Goal: Entertainment & Leisure: Consume media (video, audio)

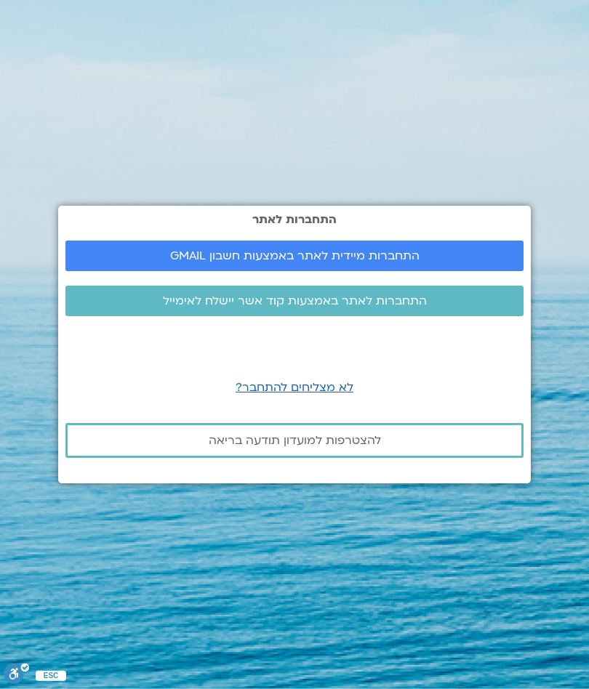
click at [326, 259] on span "התחברות מיידית לאתר באמצעות חשבון GMAIL" at bounding box center [294, 255] width 249 height 13
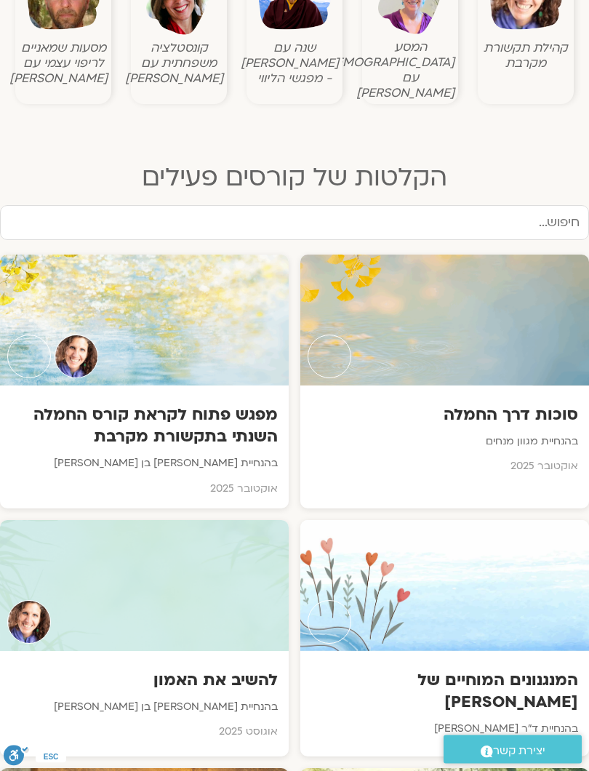
scroll to position [595, 0]
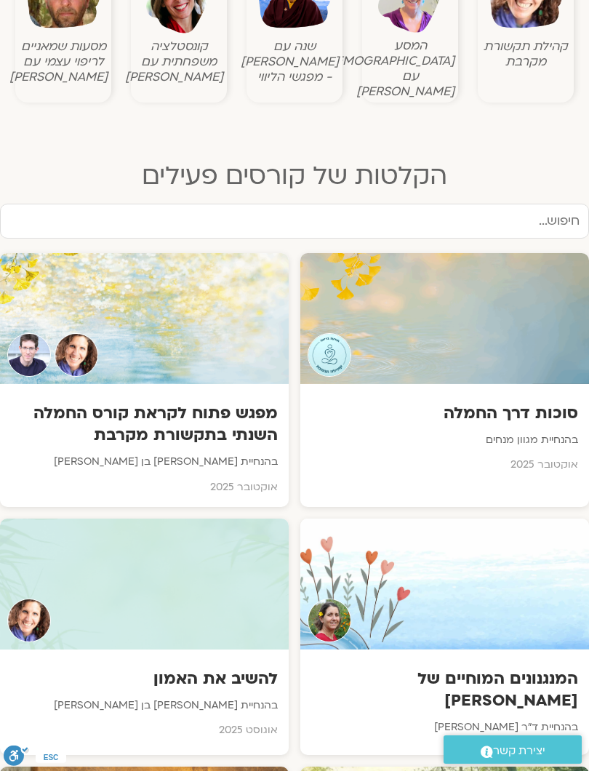
click at [497, 294] on div at bounding box center [444, 318] width 289 height 131
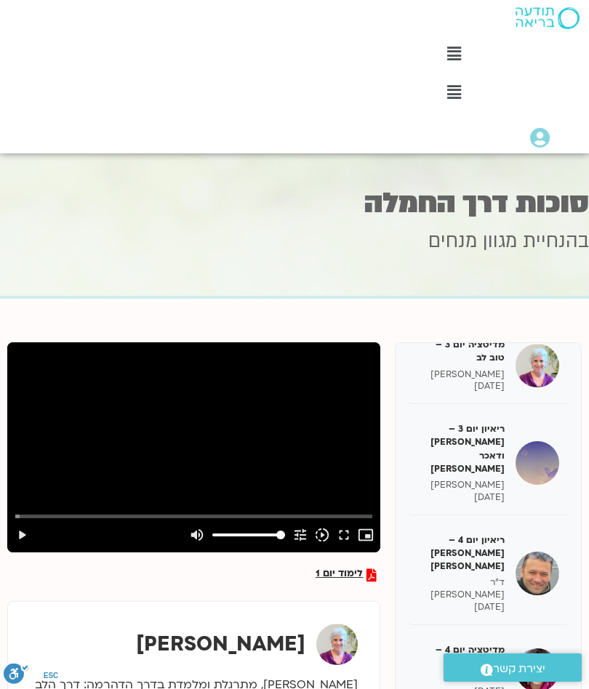
scroll to position [393, 0]
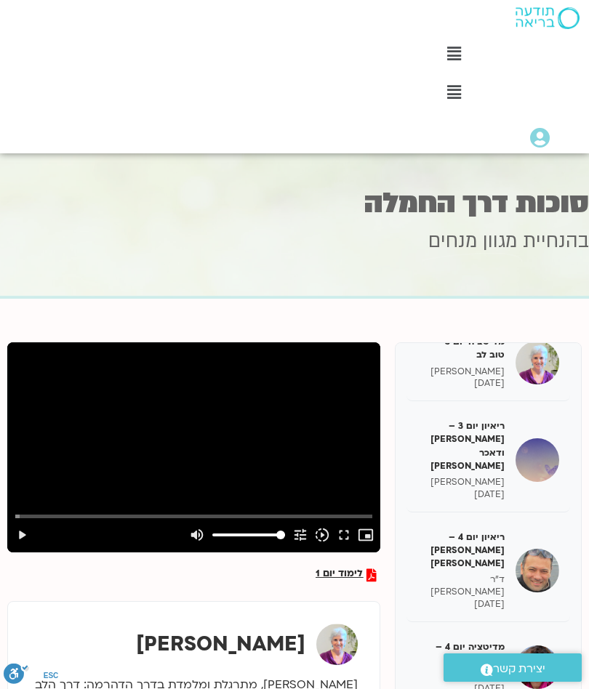
click at [487, 531] on h5 "ריאיון יום 4 – [PERSON_NAME] [PERSON_NAME]" at bounding box center [460, 551] width 87 height 40
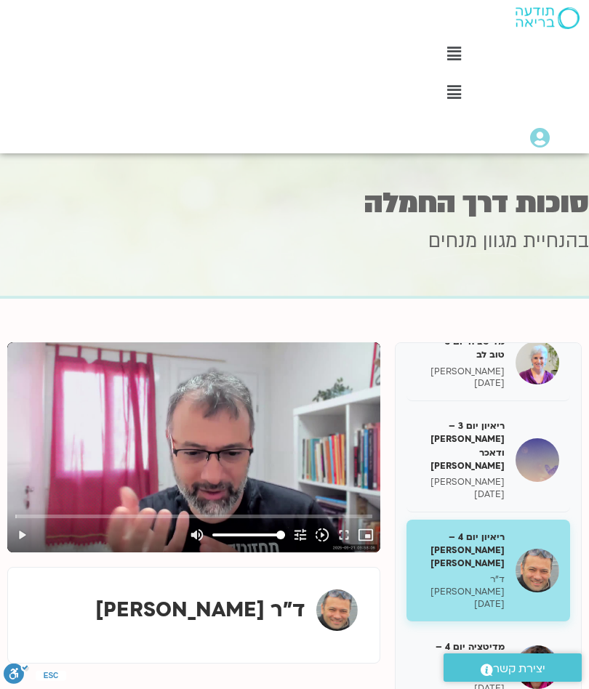
click at [27, 531] on button "play_arrow" at bounding box center [22, 535] width 22 height 35
click at [377, 542] on button "picture_in_picture_alt Picture-in-Picture Off" at bounding box center [366, 535] width 22 height 35
click at [348, 537] on button "fullscreen" at bounding box center [344, 535] width 22 height 35
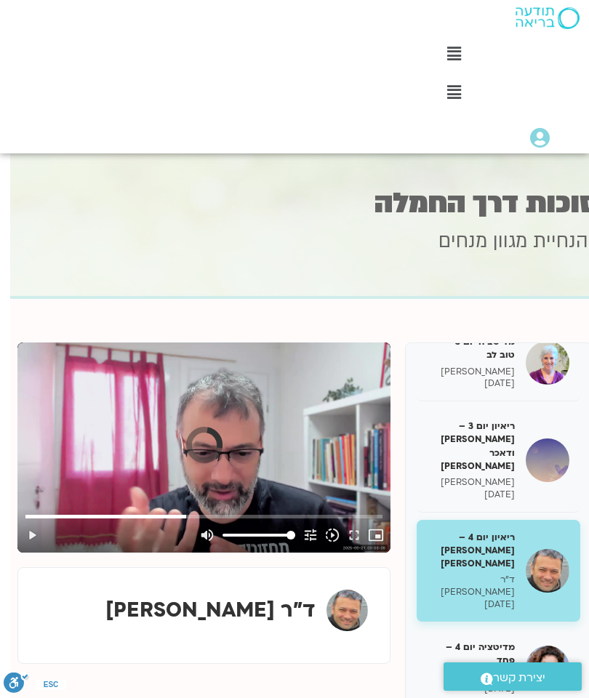
scroll to position [0, -40]
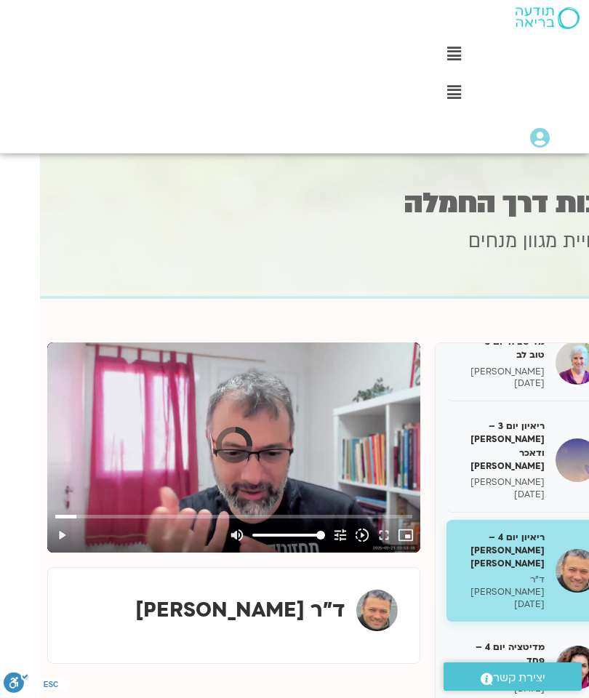
click at [68, 534] on button "play_arrow" at bounding box center [62, 535] width 22 height 35
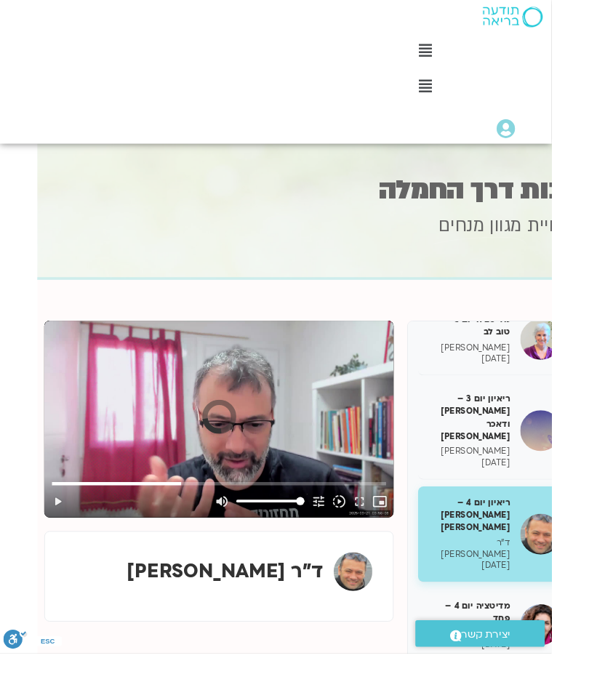
click at [67, 532] on button "play_arrow" at bounding box center [62, 535] width 22 height 35
type input "186"
click at [67, 521] on button "pause" at bounding box center [62, 535] width 22 height 35
click at [67, 533] on button "play_arrow" at bounding box center [62, 535] width 22 height 35
click at [382, 536] on button "fullscreen" at bounding box center [384, 535] width 22 height 35
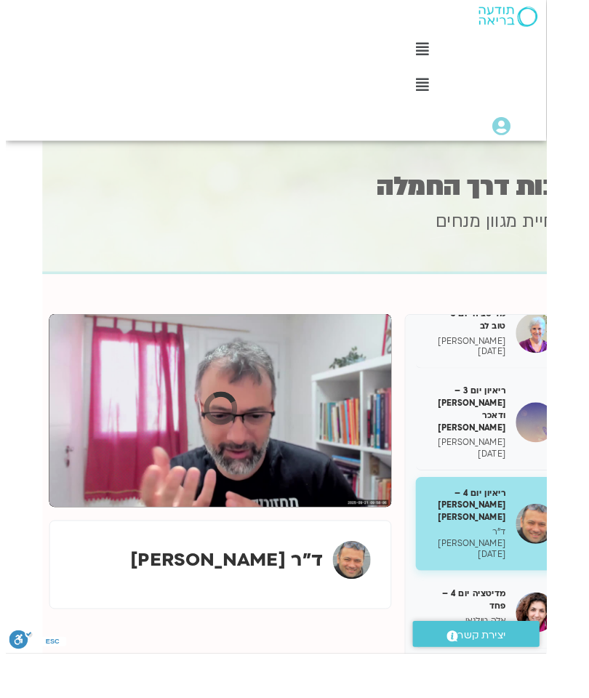
scroll to position [0, -20]
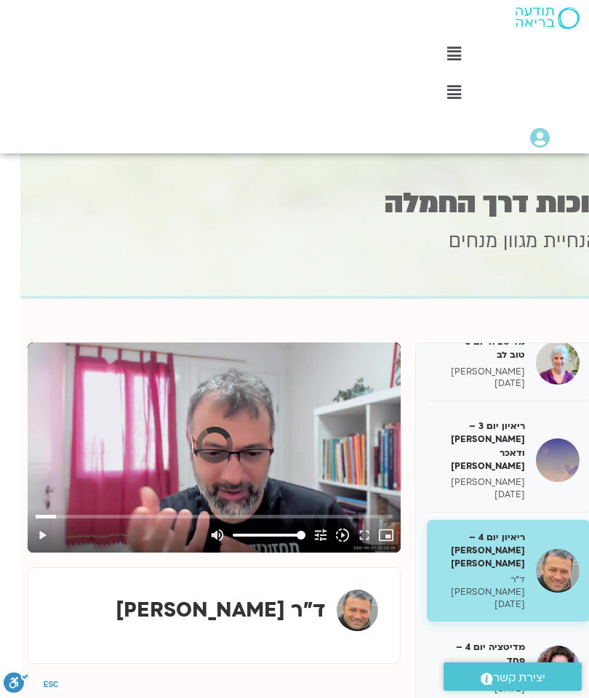
click at [47, 530] on button "play_arrow" at bounding box center [42, 535] width 22 height 35
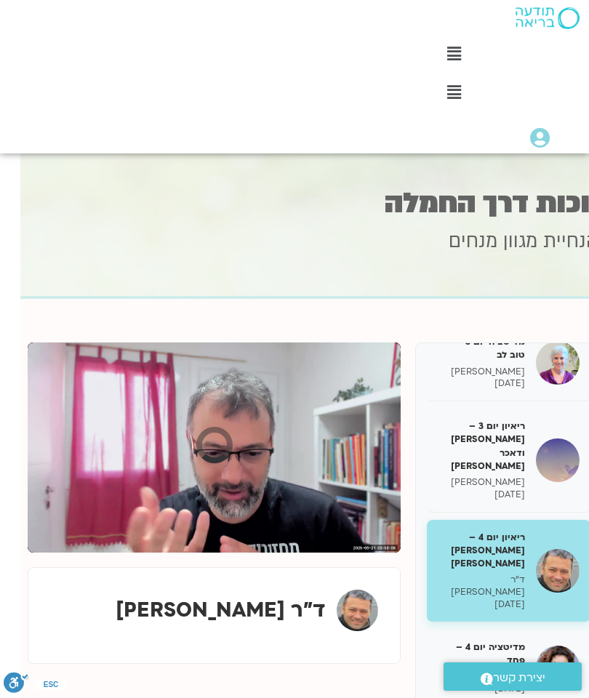
scroll to position [0, -40]
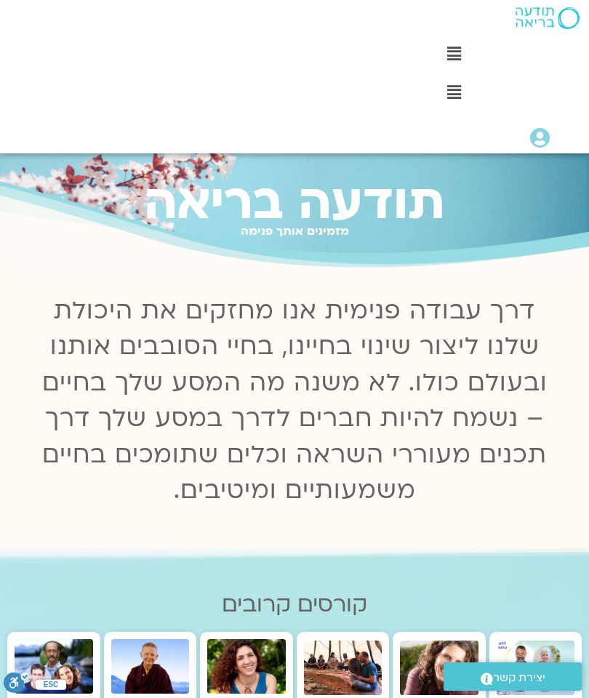
click at [548, 132] on icon at bounding box center [540, 138] width 20 height 20
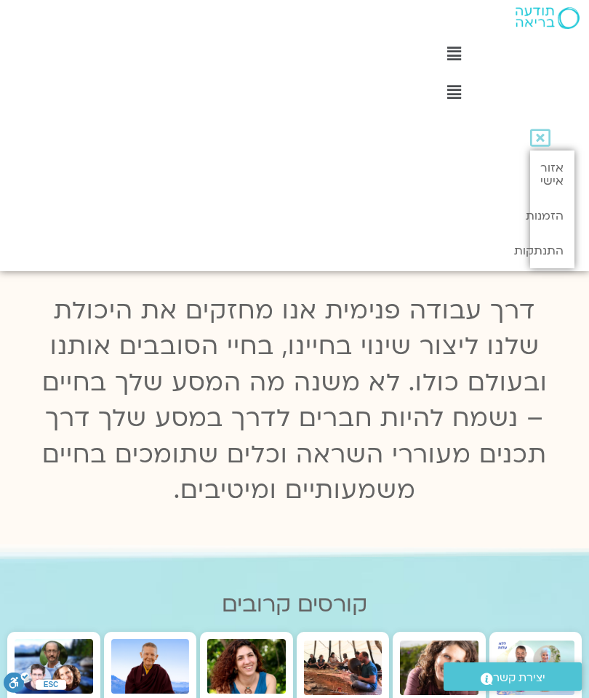
click at [555, 172] on link "אזור אישי" at bounding box center [552, 174] width 44 height 48
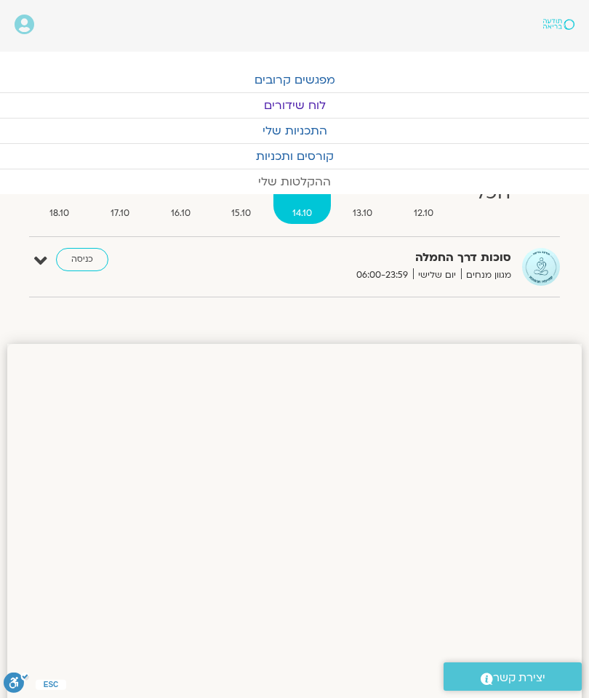
click at [319, 173] on link "ההקלטות שלי" at bounding box center [294, 181] width 589 height 25
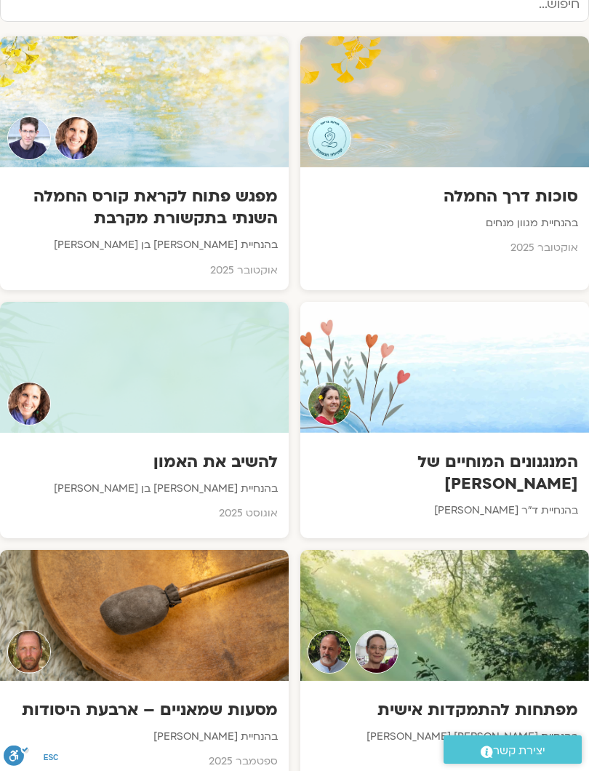
scroll to position [807, 0]
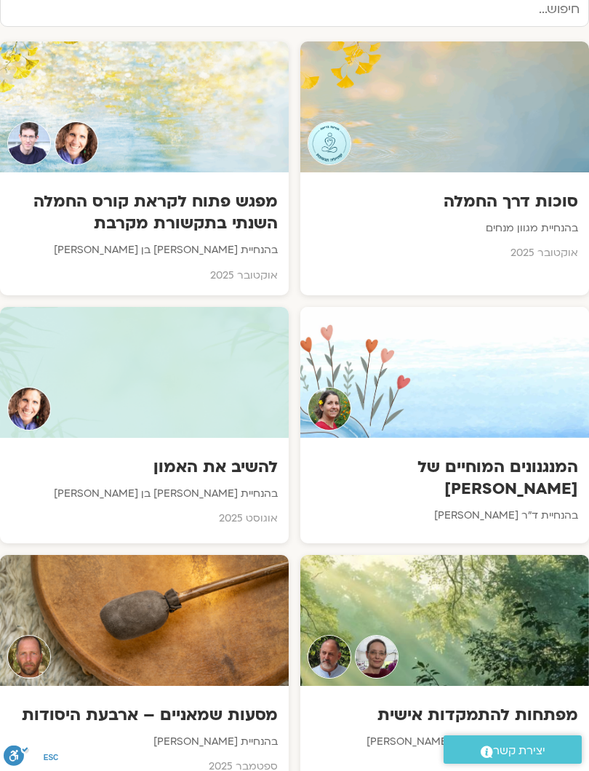
click at [476, 174] on div "סוכות דרך החמלה בהנחיית מגוון מנחים אוקטובר 2025" at bounding box center [444, 222] width 289 height 101
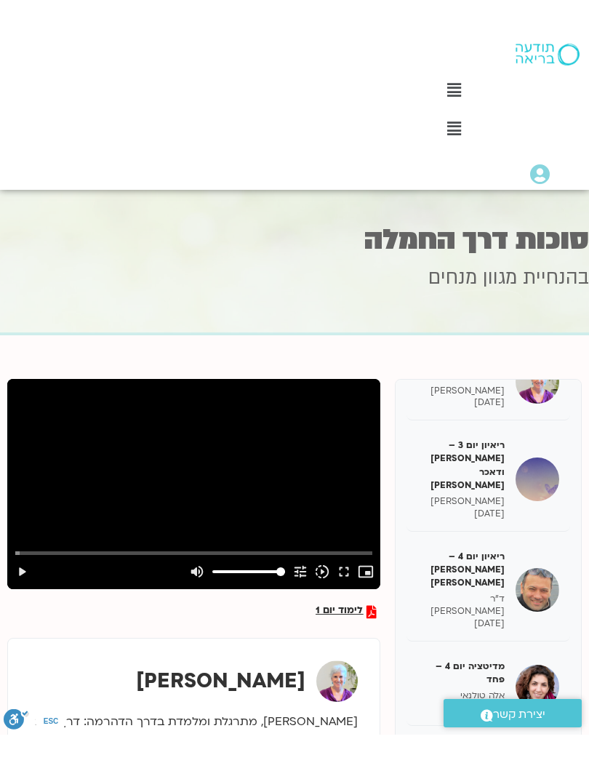
scroll to position [414, 0]
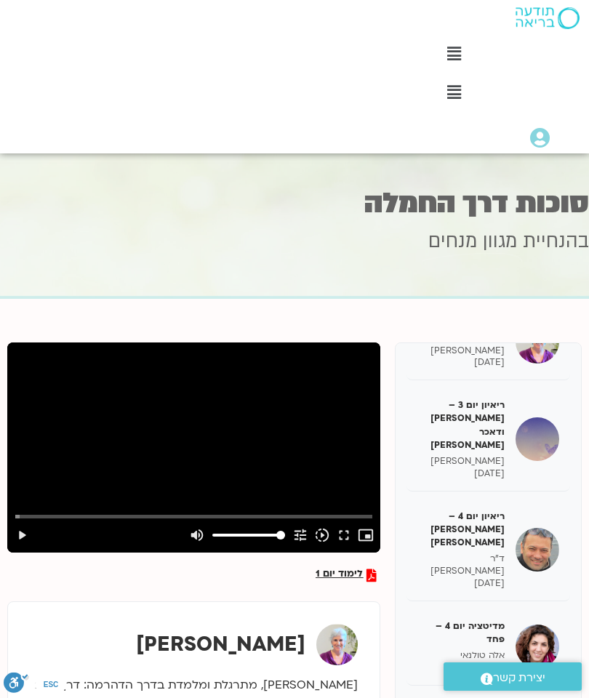
click at [469, 510] on h5 "ריאיון יום 4 – [PERSON_NAME] [PERSON_NAME]" at bounding box center [460, 530] width 87 height 40
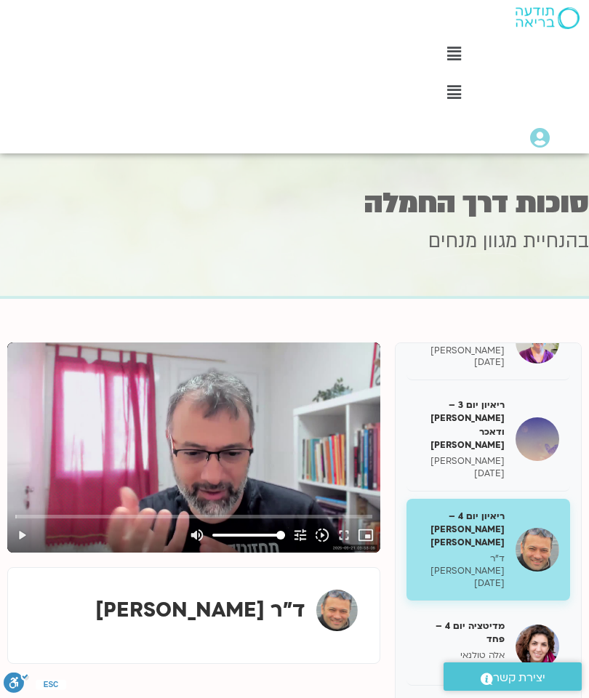
click at [24, 536] on button "play_arrow" at bounding box center [22, 535] width 22 height 35
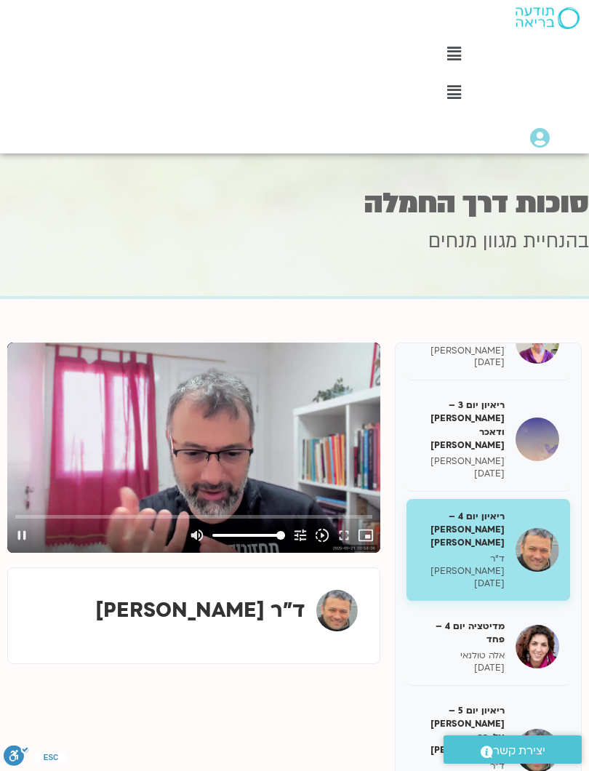
click at [23, 529] on button "pause" at bounding box center [22, 535] width 22 height 35
click at [23, 541] on button "play_arrow" at bounding box center [22, 535] width 22 height 35
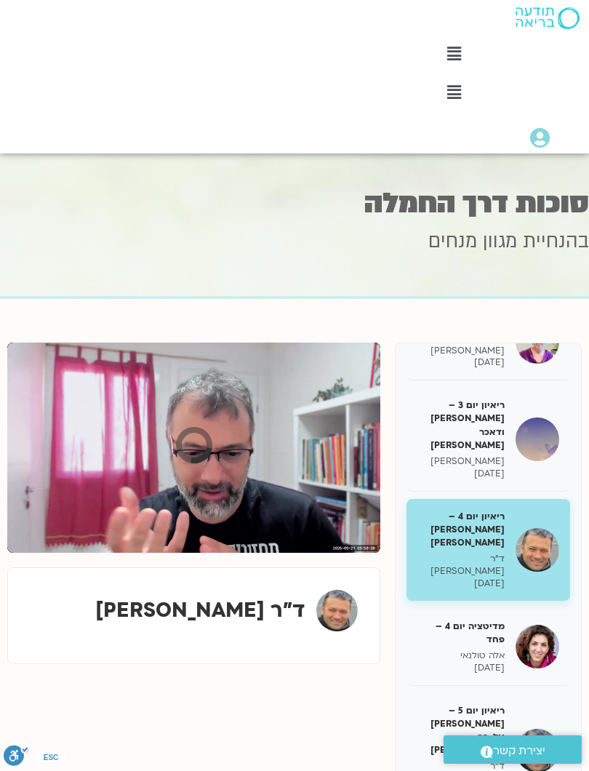
click at [147, 475] on div "0s fast_rewind" at bounding box center [81, 447] width 149 height 210
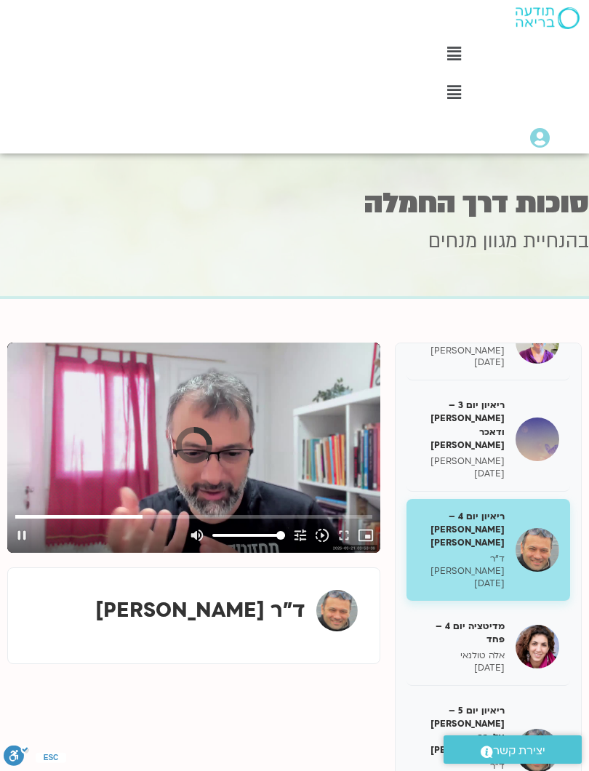
type input "1455"
